Goal: Task Accomplishment & Management: Complete application form

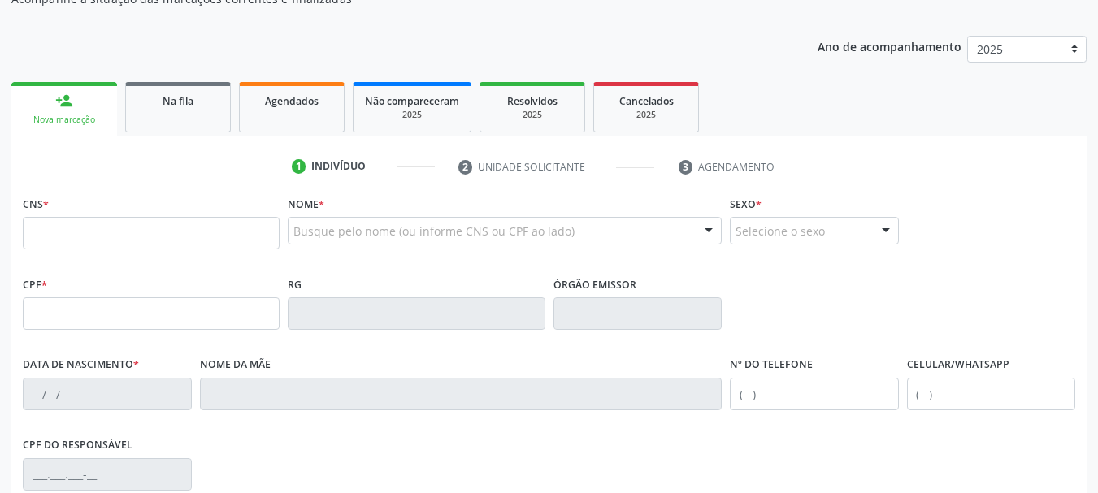
scroll to position [163, 0]
click at [193, 219] on input "text" at bounding box center [151, 231] width 257 height 33
type input "702 6097 0368 9243"
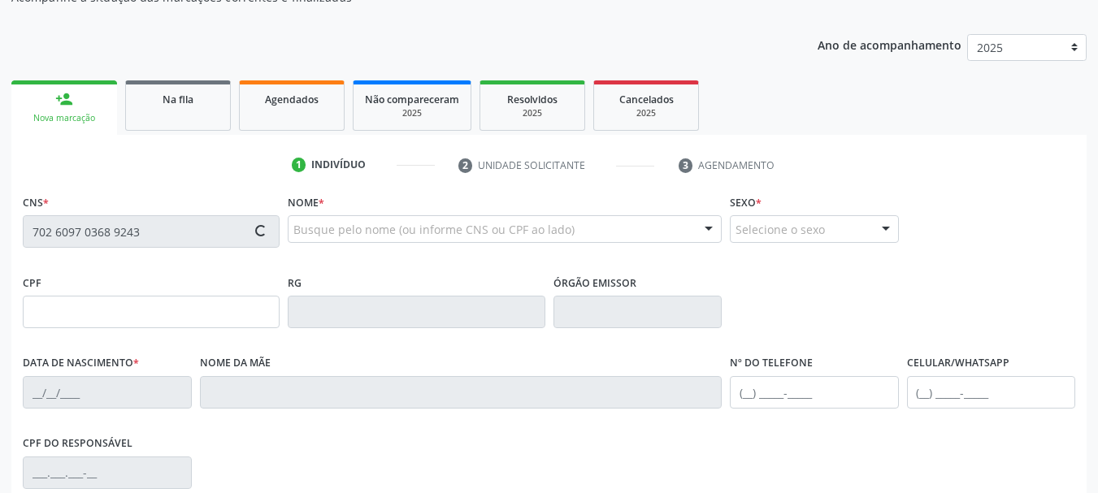
type input "328.071.045-68"
type input "03/02/1961"
type input "Maria Moreira Dias"
type input "(74) 99968-9524"
type input "S/N"
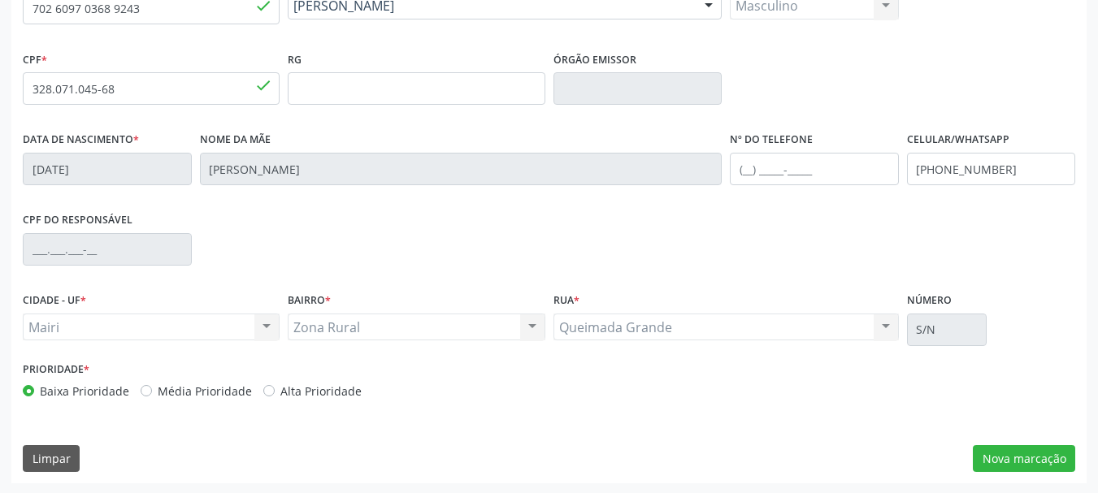
scroll to position [388, 0]
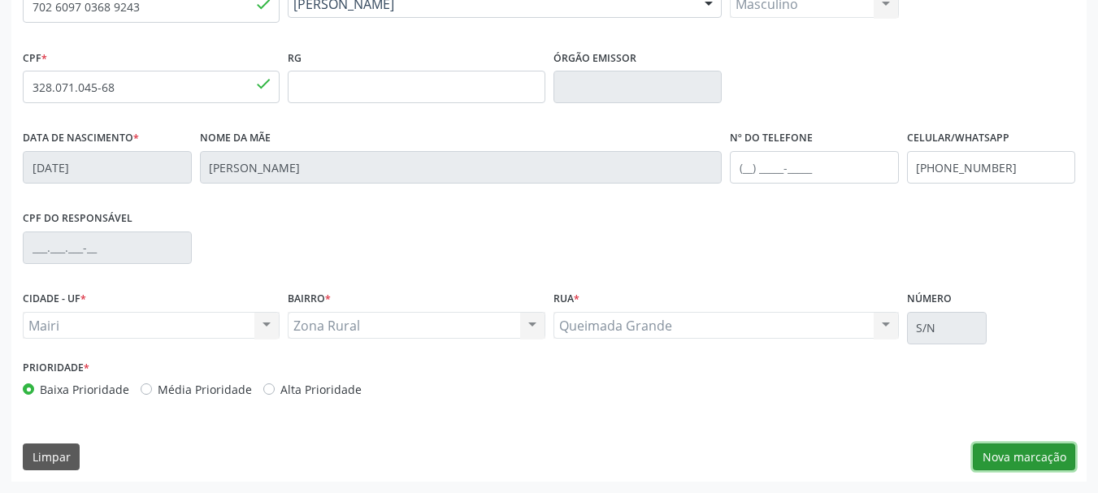
click at [1004, 450] on button "Nova marcação" at bounding box center [1024, 458] width 102 height 28
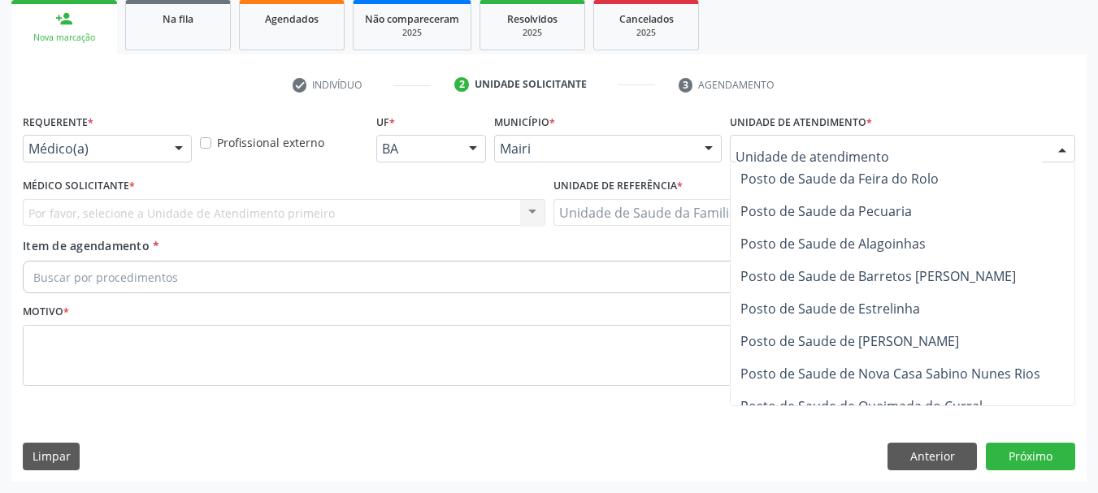
scroll to position [1199, 0]
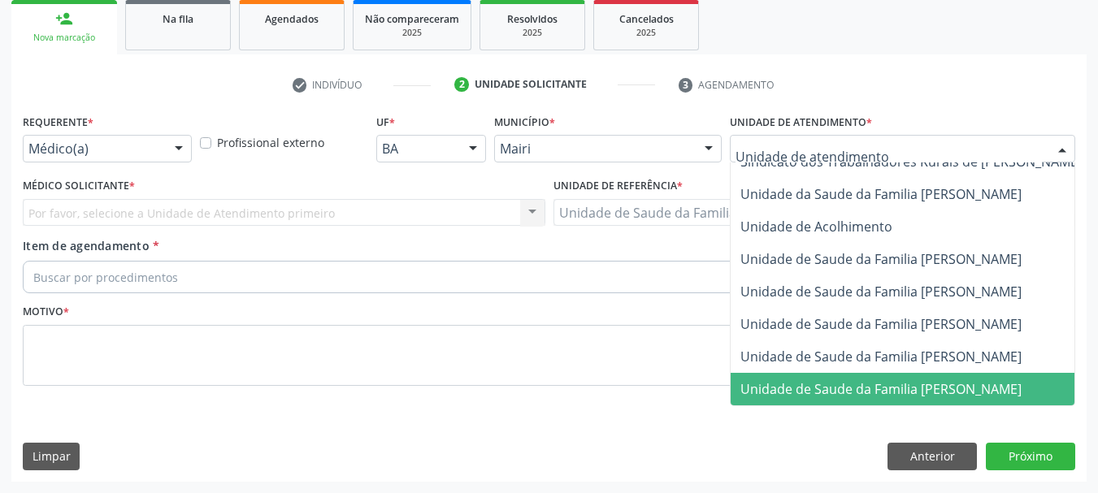
click at [777, 380] on span "Unidade de Saude da Familia [PERSON_NAME]" at bounding box center [880, 389] width 281 height 18
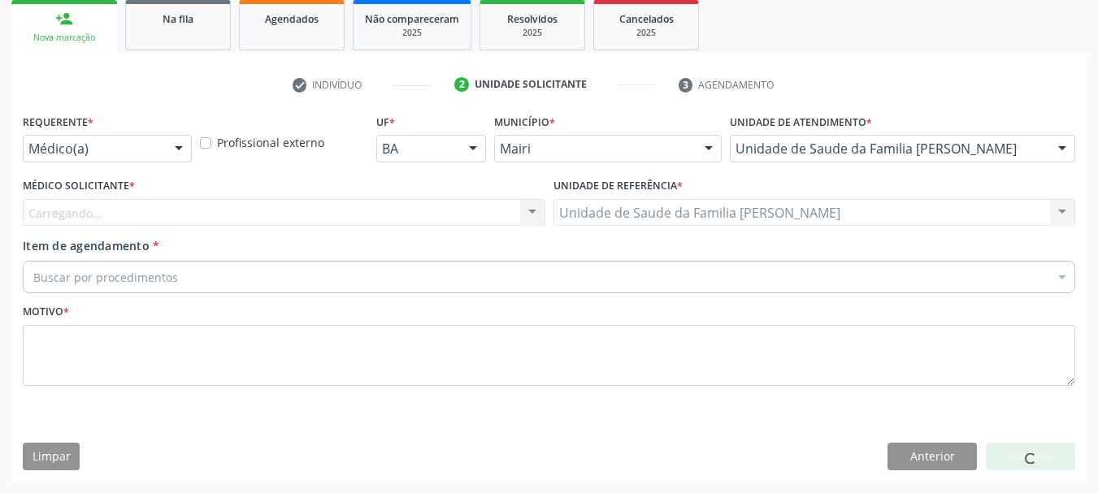
click at [109, 215] on div "Carregando... Nenhum resultado encontrado para: " " Não há nenhuma opção para s…" at bounding box center [284, 213] width 522 height 28
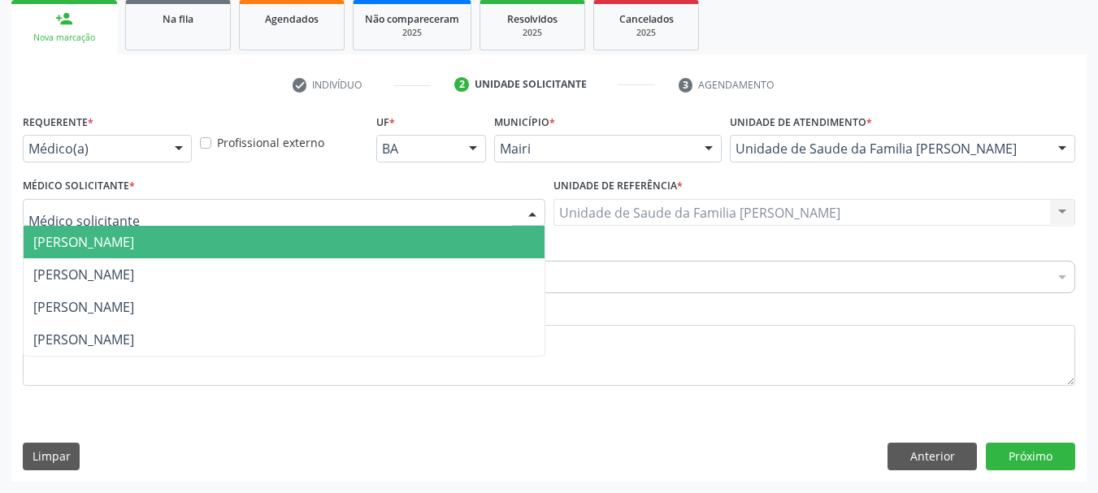
click at [150, 205] on div at bounding box center [284, 213] width 522 height 28
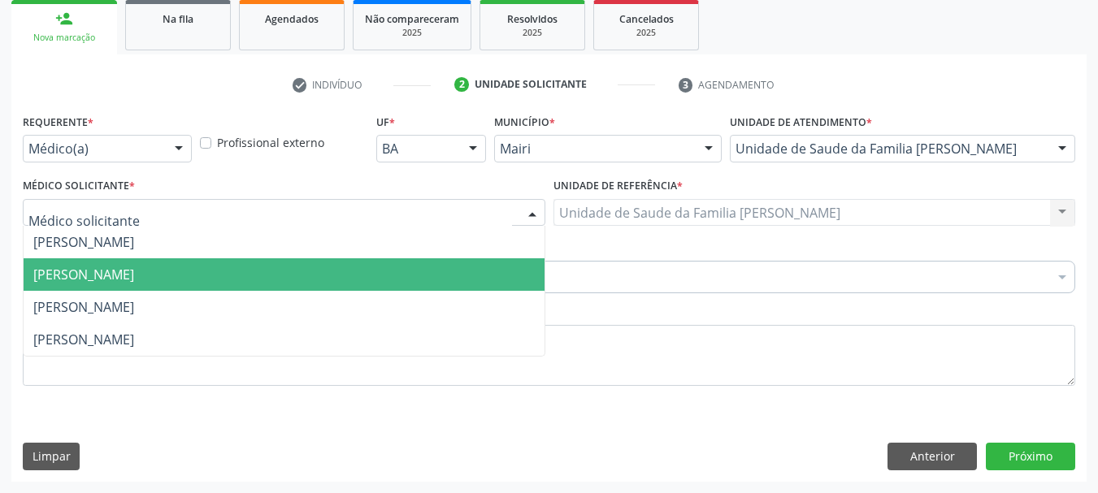
click at [133, 284] on span "Gileno Amado Nunes Sena Filho" at bounding box center [83, 275] width 101 height 18
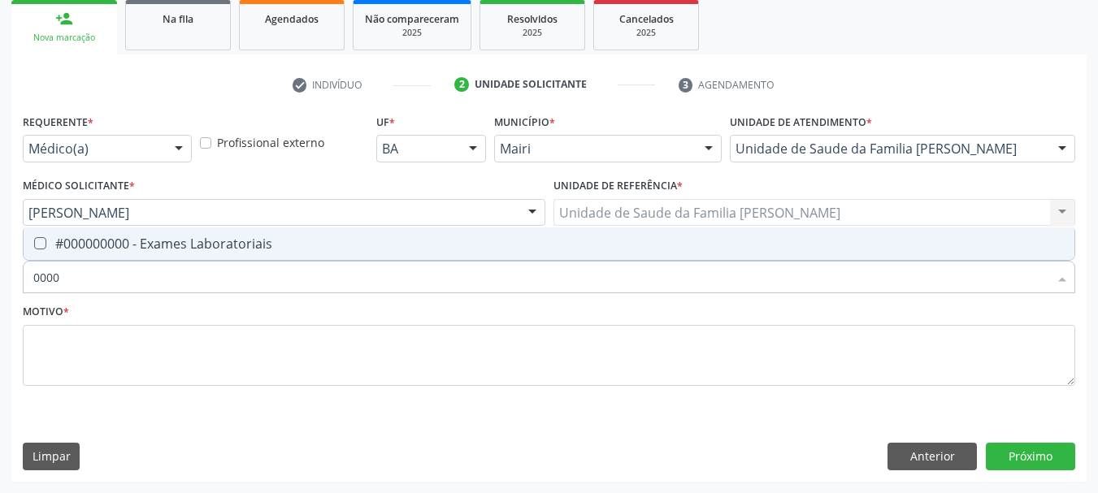
type input "00000"
click at [148, 242] on div "#000000000 - Exames Laboratoriais" at bounding box center [548, 243] width 1031 height 13
checkbox Laboratoriais "true"
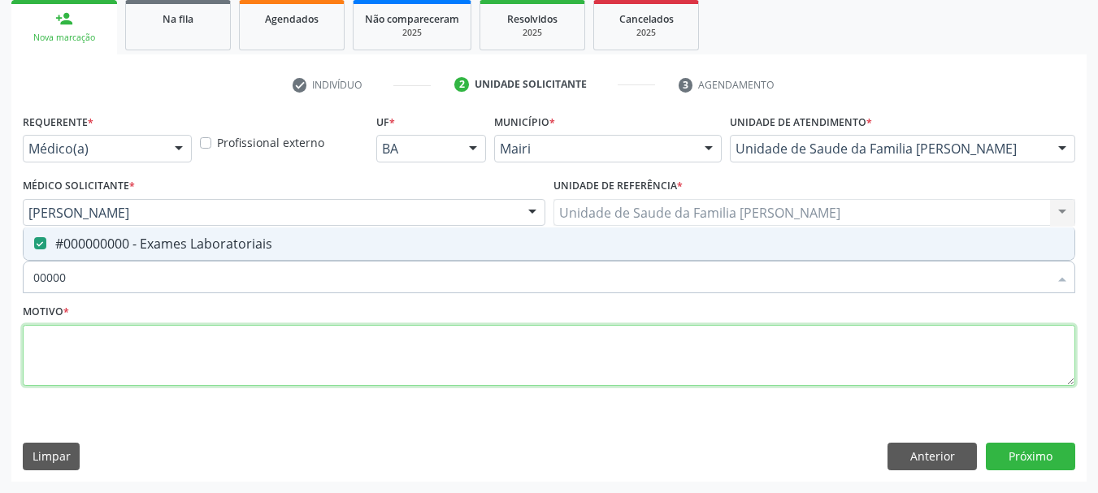
click at [90, 341] on textarea at bounding box center [549, 356] width 1052 height 62
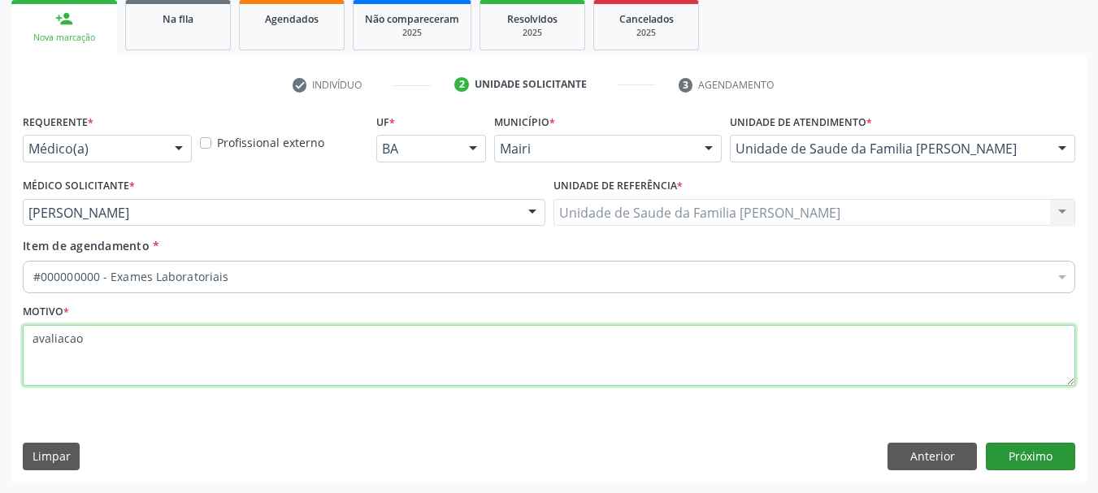
type textarea "avaliacao"
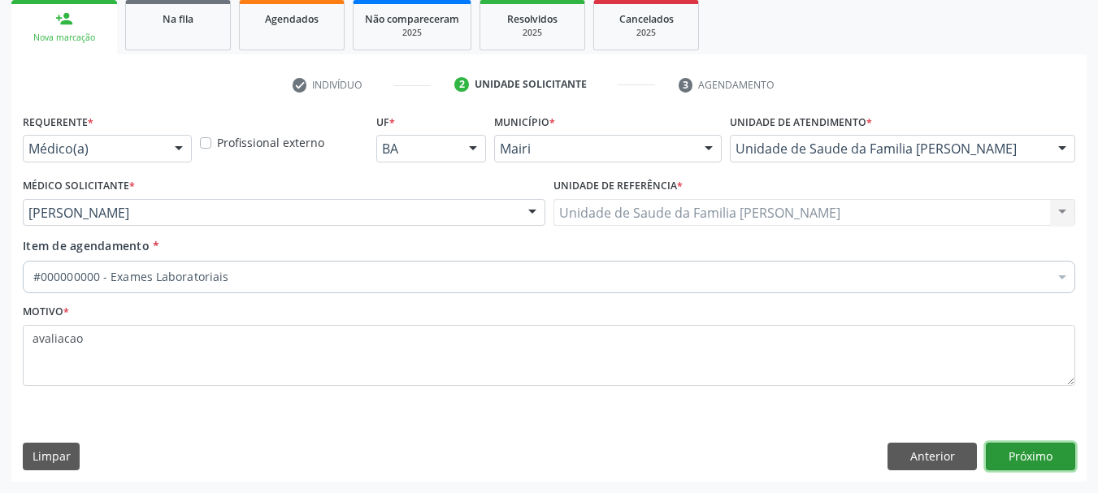
click at [1047, 460] on button "Próximo" at bounding box center [1030, 457] width 89 height 28
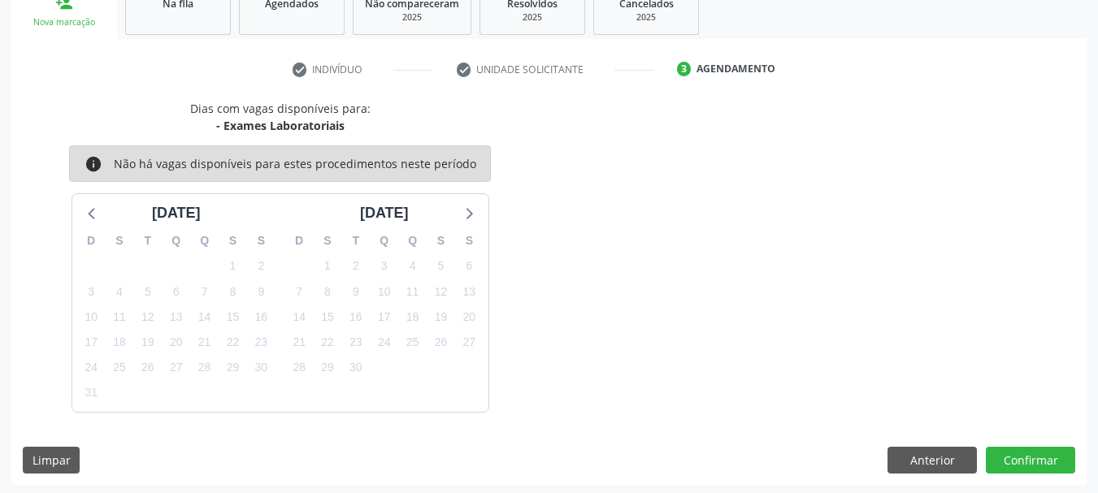
scroll to position [262, 0]
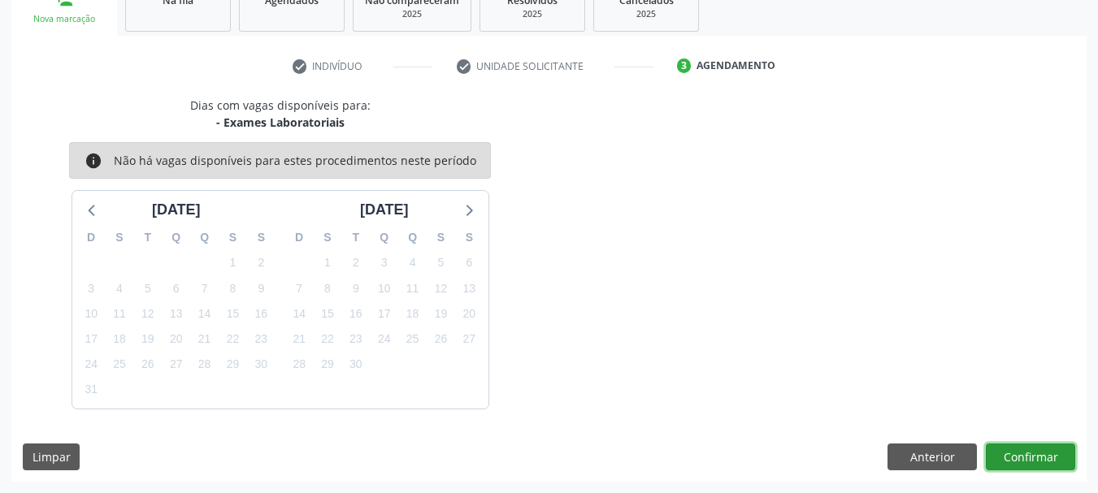
click at [1017, 468] on button "Confirmar" at bounding box center [1030, 458] width 89 height 28
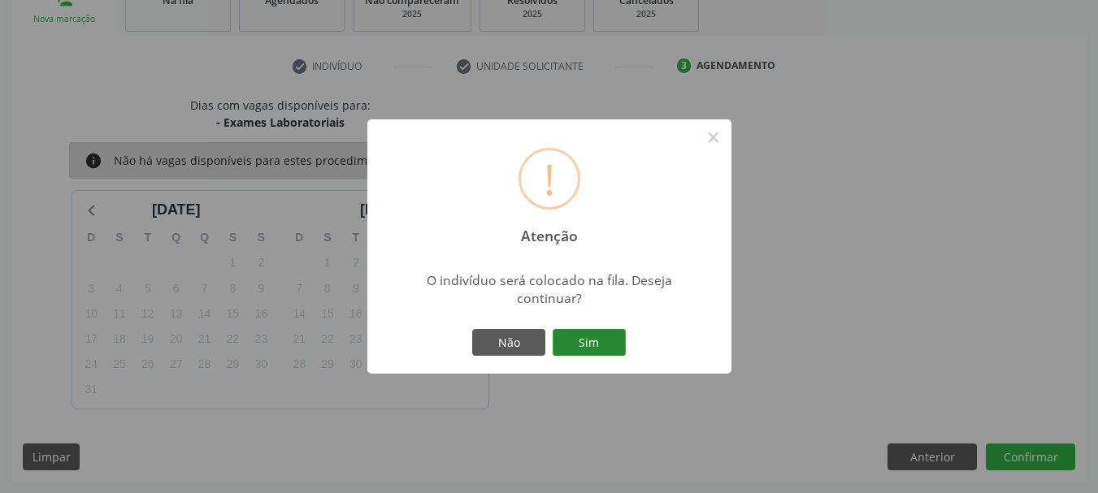
click at [596, 333] on button "Sim" at bounding box center [589, 343] width 73 height 28
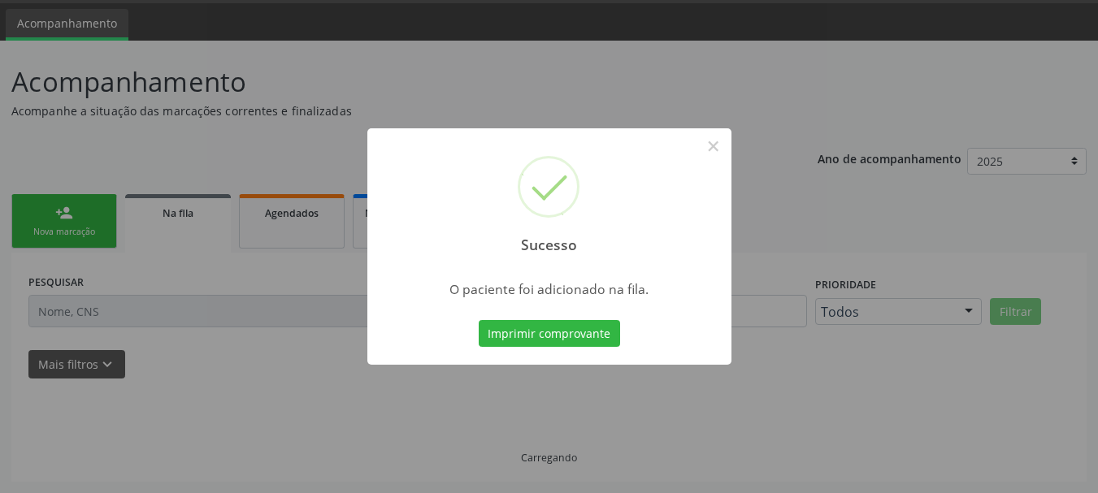
scroll to position [49, 0]
click at [596, 333] on button "Imprimir comprovante" at bounding box center [549, 334] width 141 height 28
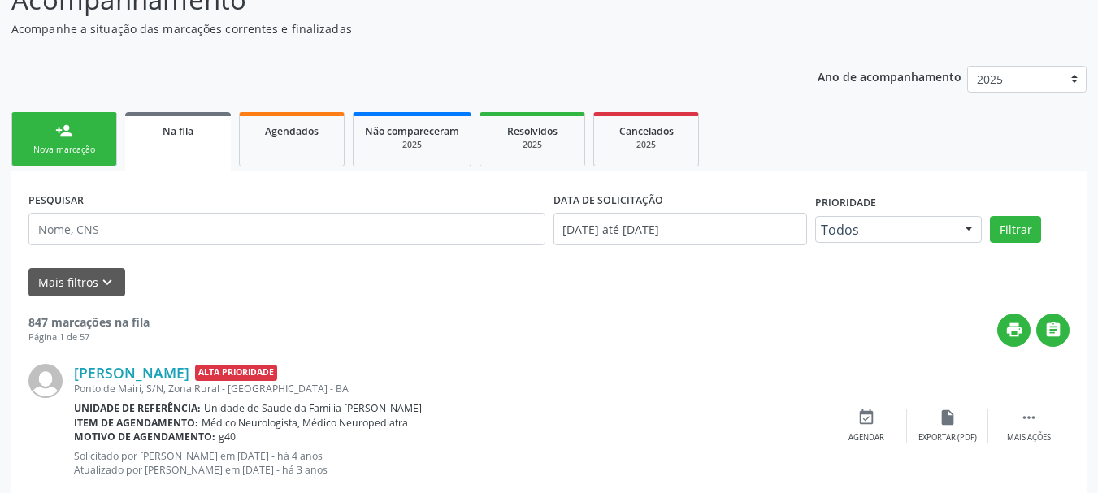
scroll to position [130, 0]
click at [85, 152] on div "Nova marcação" at bounding box center [64, 151] width 81 height 12
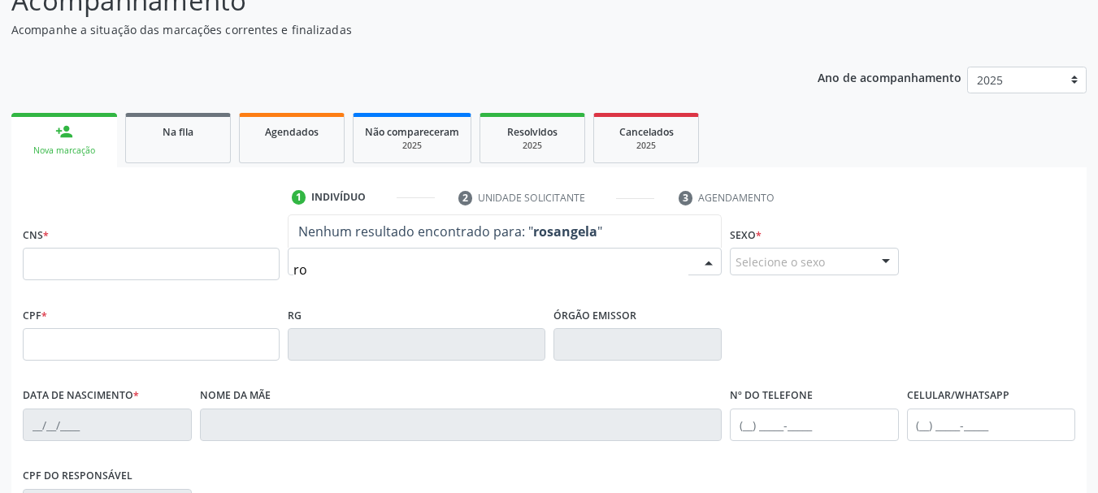
type input "r"
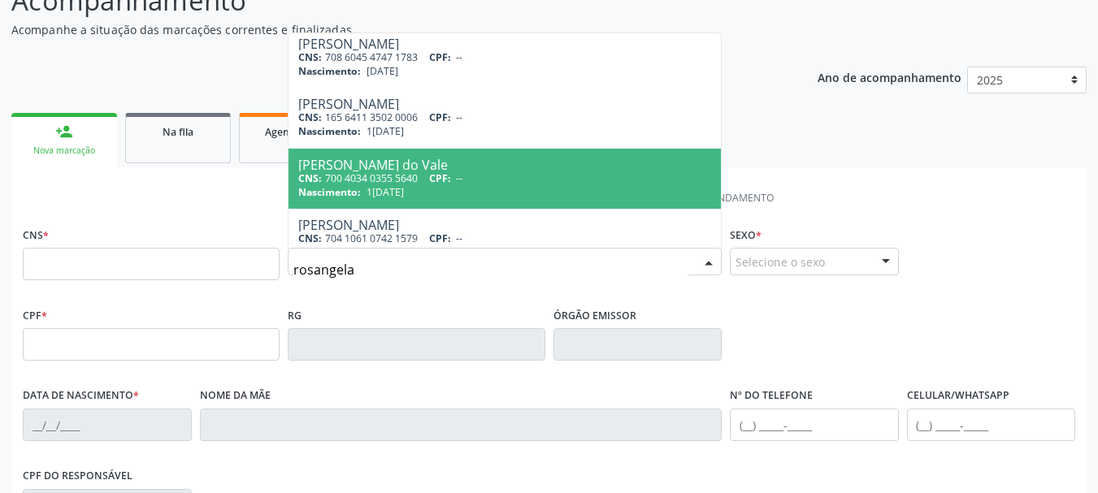
scroll to position [0, 0]
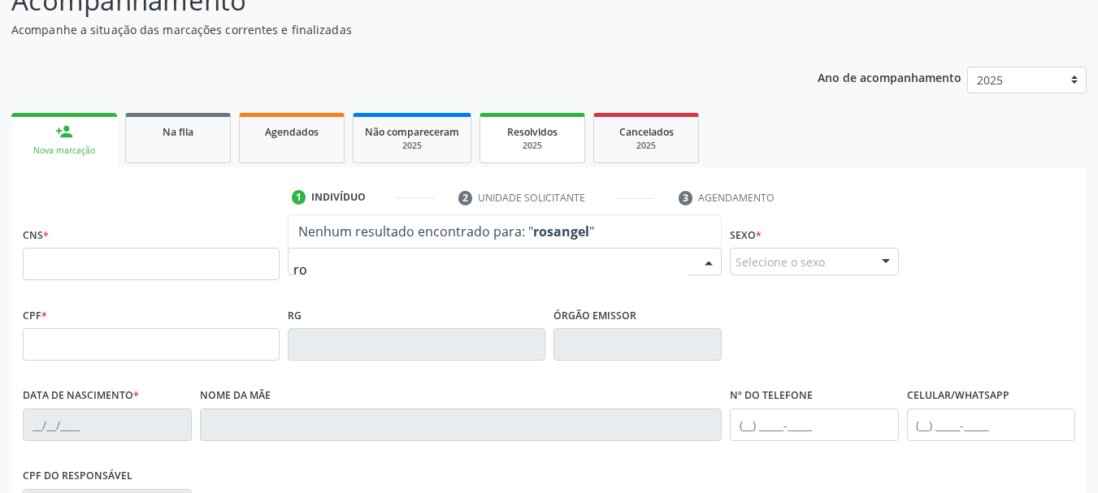
type input "r"
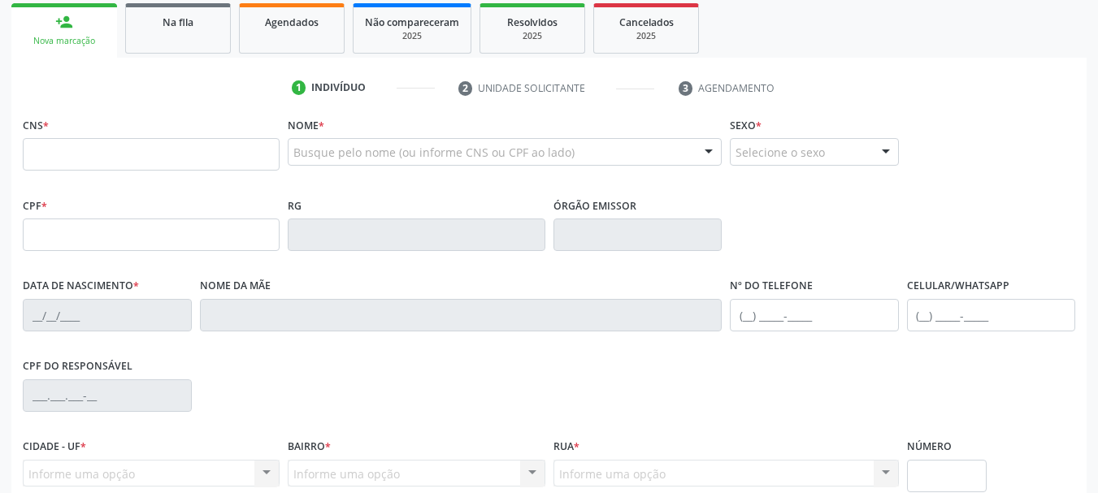
scroll to position [244, 0]
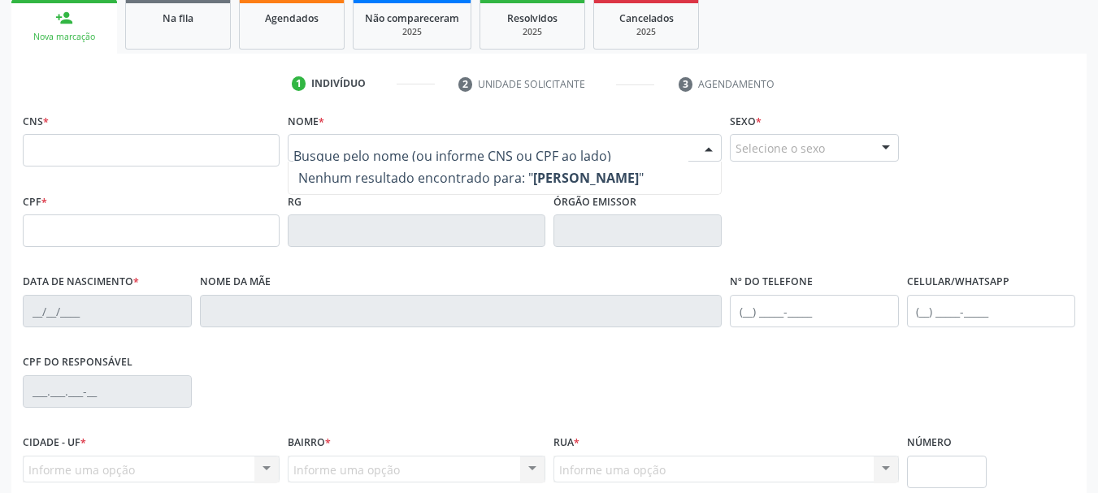
click at [839, 148] on div "Selecione o sexo" at bounding box center [814, 148] width 169 height 28
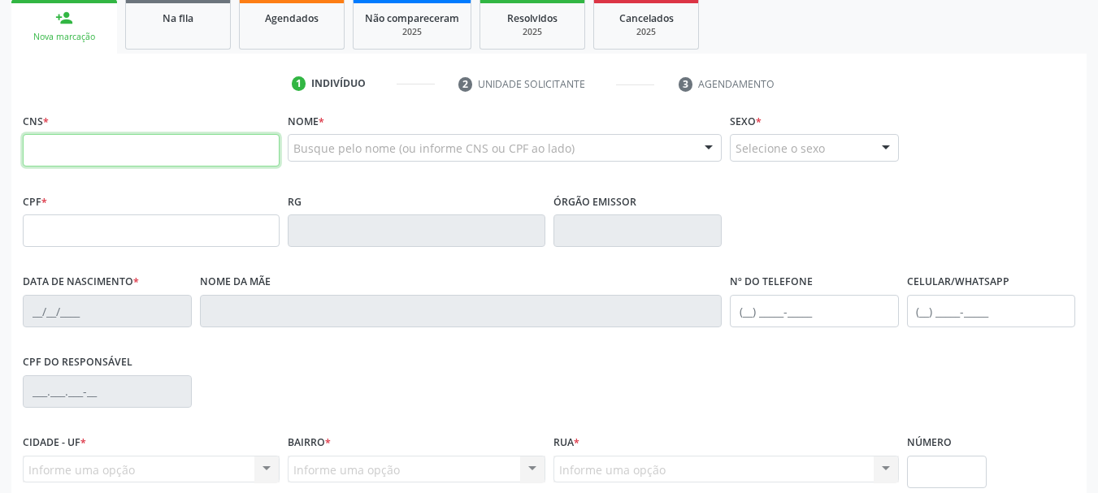
click at [229, 149] on input "text" at bounding box center [151, 150] width 257 height 33
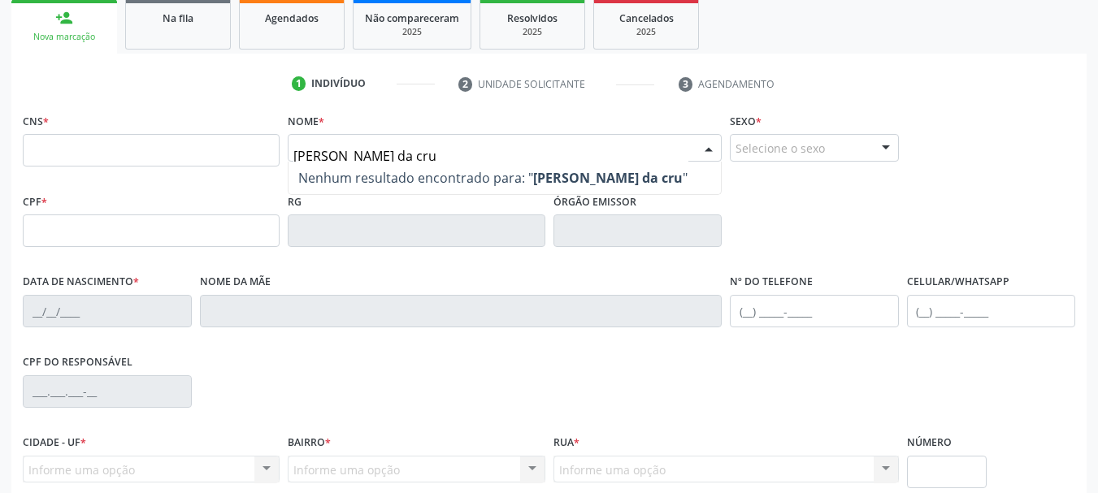
type input "[PERSON_NAME]"
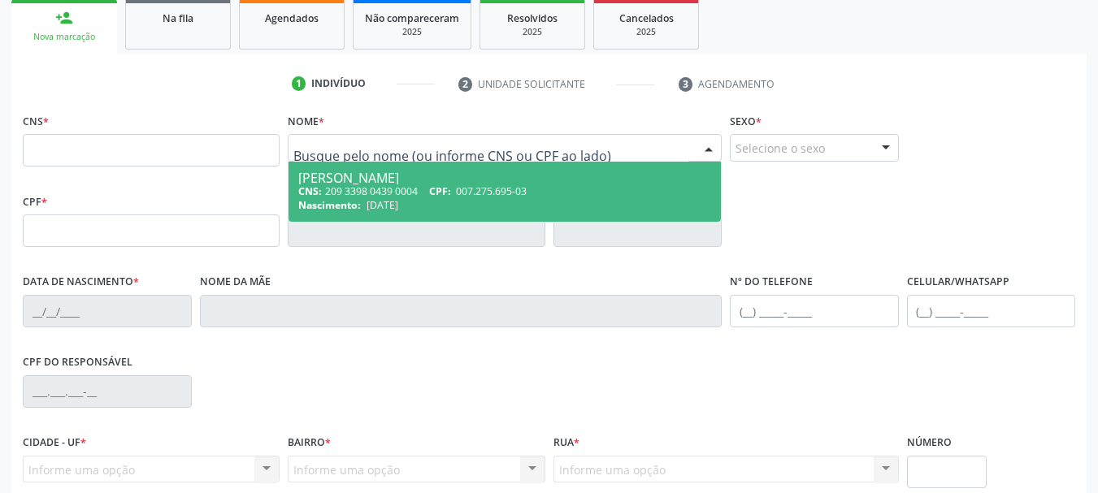
click at [213, 80] on ul "1 Indivíduo 2 Unidade solicitante 3 Agendamento" at bounding box center [548, 84] width 1075 height 27
